Goal: Transaction & Acquisition: Purchase product/service

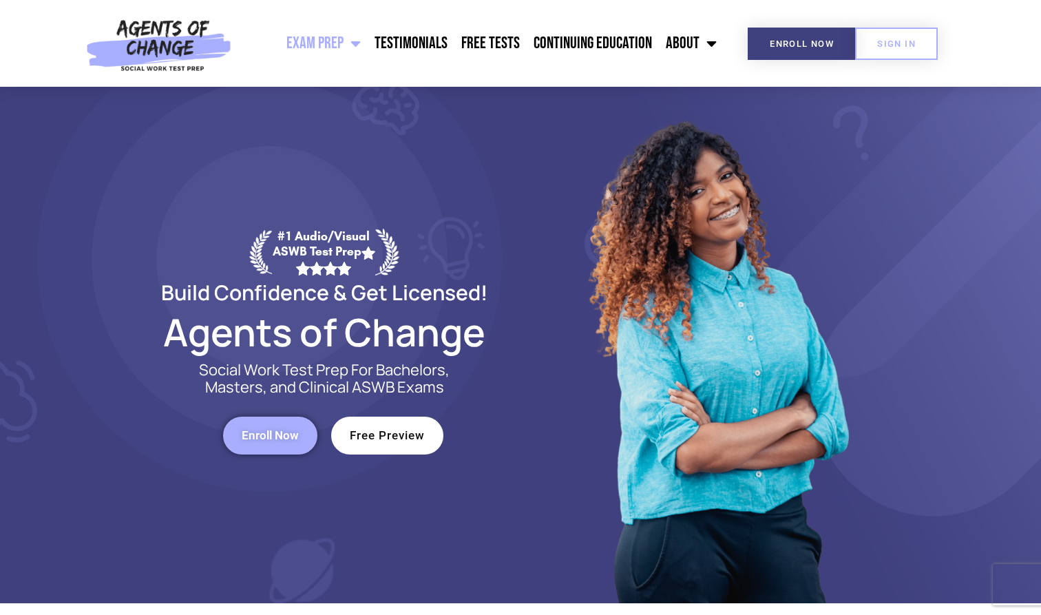
click at [278, 430] on span "Enroll Now" at bounding box center [270, 436] width 57 height 12
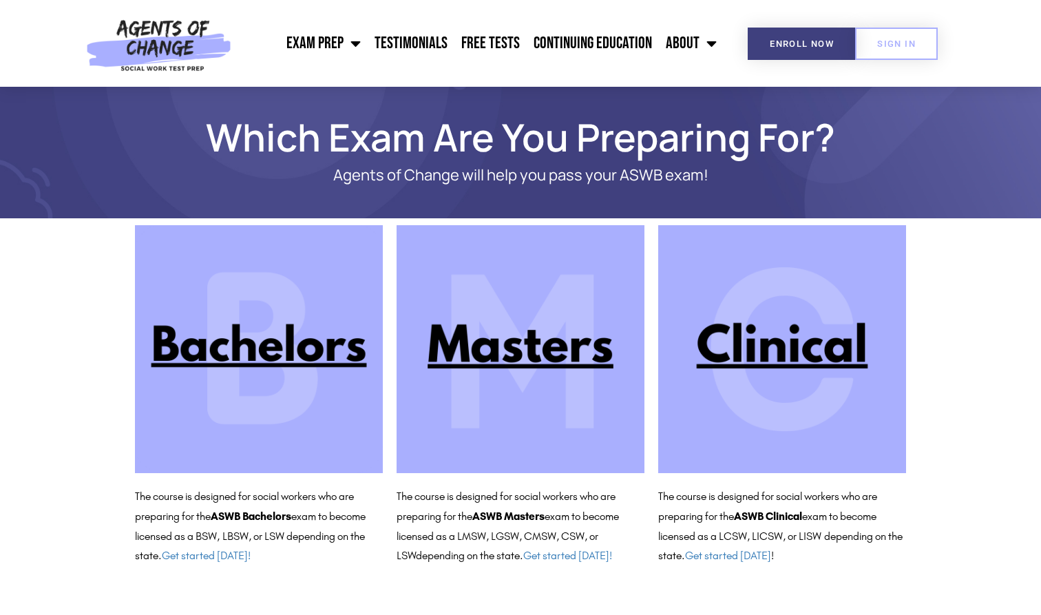
click at [798, 366] on img at bounding box center [782, 349] width 248 height 248
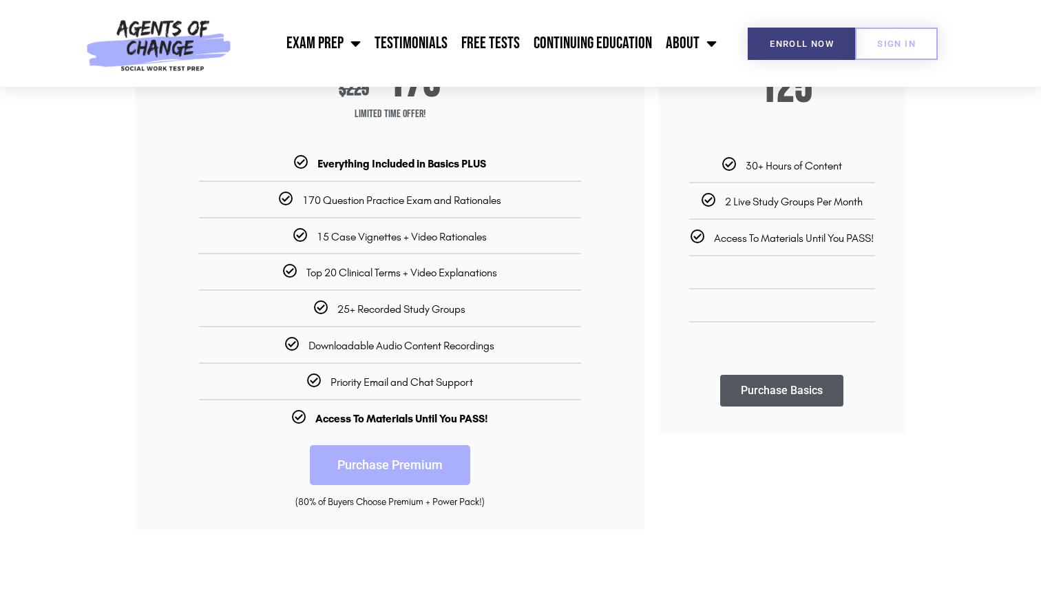
scroll to position [292, 0]
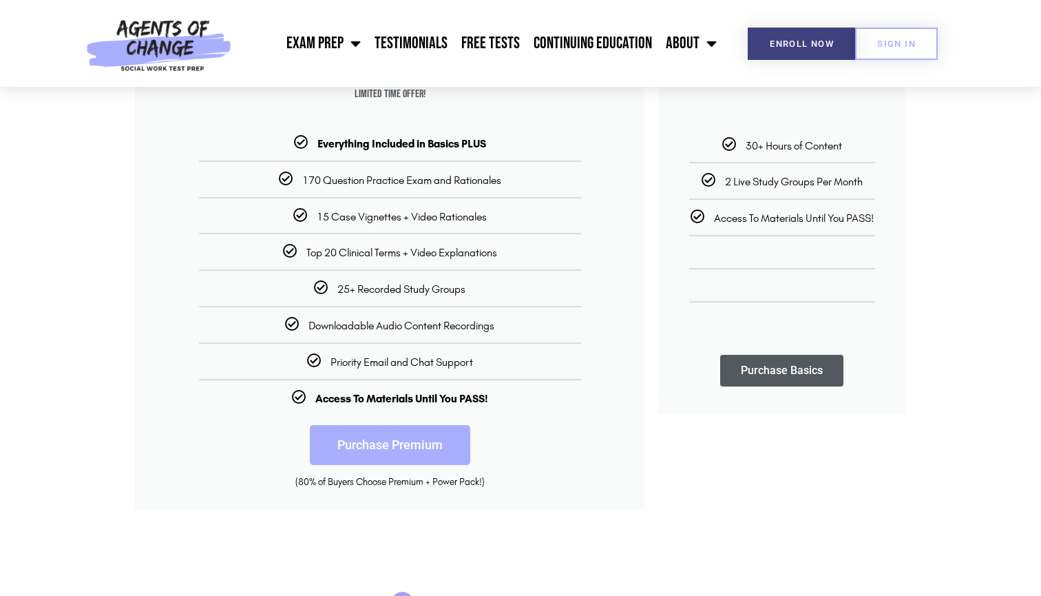
click at [377, 441] on link "Purchase Premium" at bounding box center [390, 445] width 160 height 40
click at [386, 436] on link "Purchase Premium" at bounding box center [390, 445] width 160 height 40
